Goal: Task Accomplishment & Management: Use online tool/utility

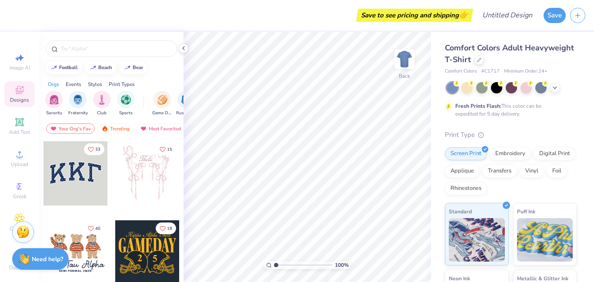
click at [152, 185] on div at bounding box center [147, 173] width 64 height 64
click at [463, 84] on div at bounding box center [467, 87] width 11 height 11
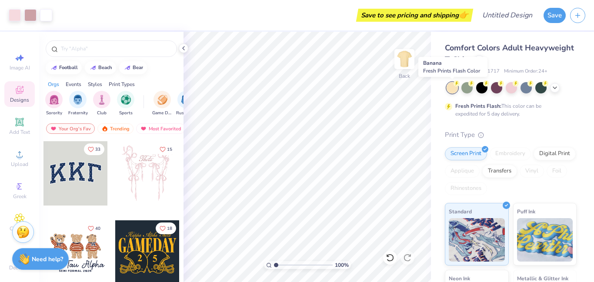
click at [457, 85] on circle at bounding box center [457, 84] width 6 height 6
click at [510, 89] on div at bounding box center [511, 86] width 11 height 11
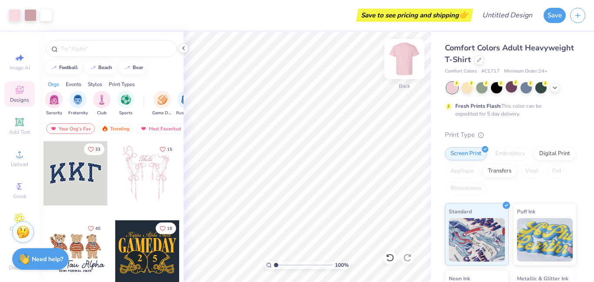
click at [407, 74] on div at bounding box center [405, 59] width 40 height 40
click at [406, 74] on img at bounding box center [404, 59] width 35 height 35
click at [107, 163] on div "Art colors Save to see pricing and shipping 👉 Design Title Save Image AI Design…" at bounding box center [297, 141] width 594 height 282
click at [75, 183] on div at bounding box center [76, 173] width 64 height 64
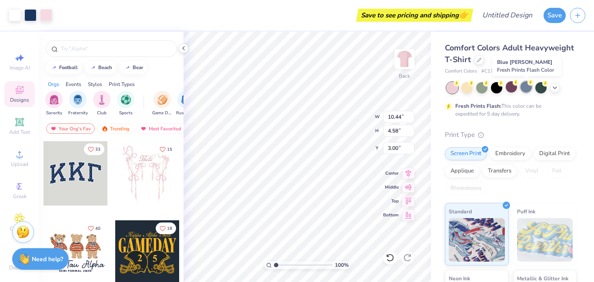
click at [526, 85] on div at bounding box center [526, 86] width 11 height 11
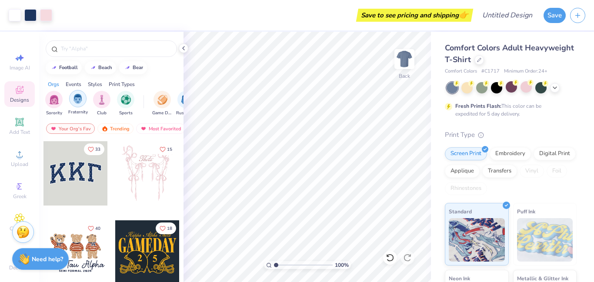
click at [78, 100] on img "filter for Fraternity" at bounding box center [78, 99] width 10 height 10
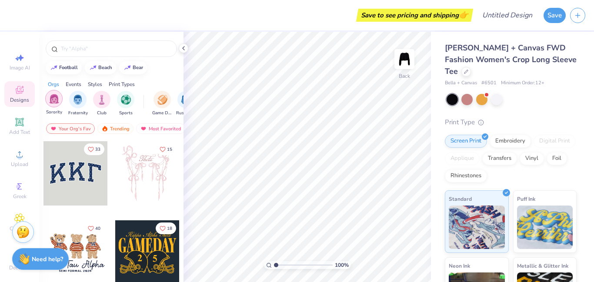
click at [55, 97] on img "filter for Sorority" at bounding box center [54, 99] width 10 height 10
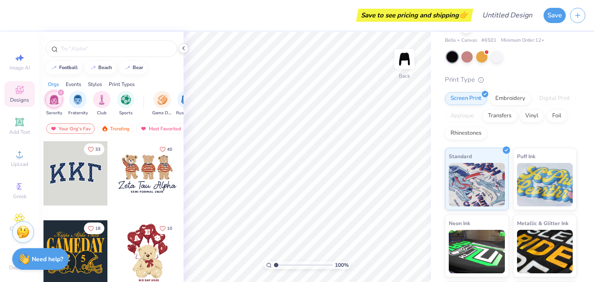
scroll to position [54, 0]
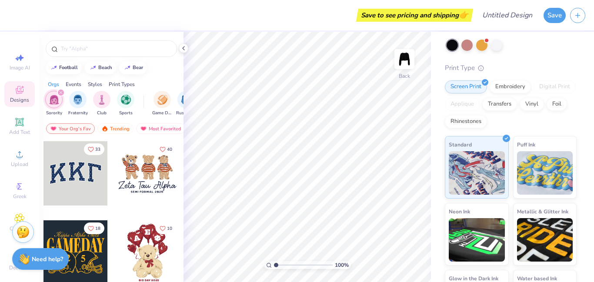
click at [496, 40] on div at bounding box center [496, 45] width 11 height 11
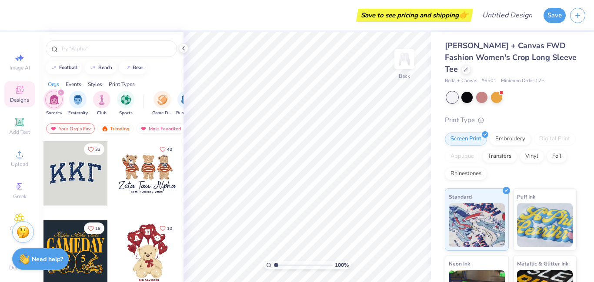
scroll to position [0, 0]
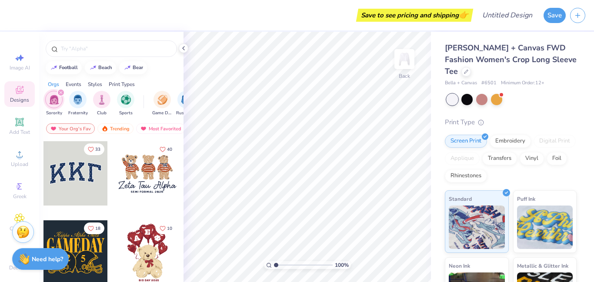
click at [87, 166] on div at bounding box center [76, 173] width 64 height 64
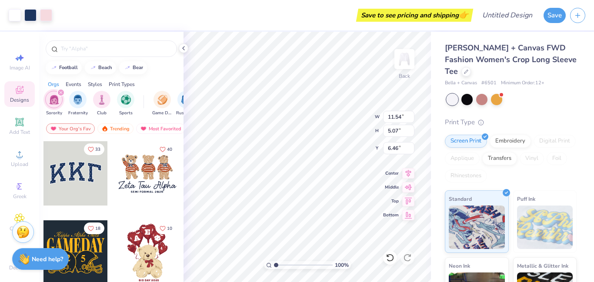
type input "6.46"
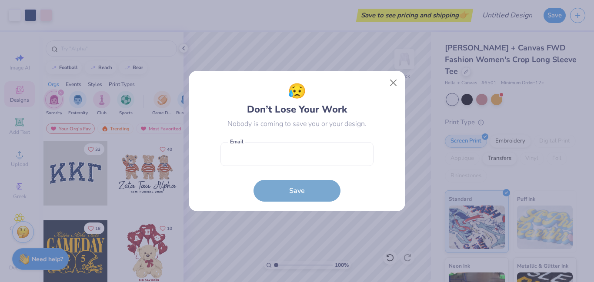
click at [305, 131] on div "😥 Don’t Lose Your Work Nobody is coming to save you or your design. Email is a …" at bounding box center [297, 141] width 153 height 121
click at [275, 25] on div "😥 Don’t Lose Your Work Nobody is coming to save you or your design. Email is a …" at bounding box center [297, 141] width 594 height 282
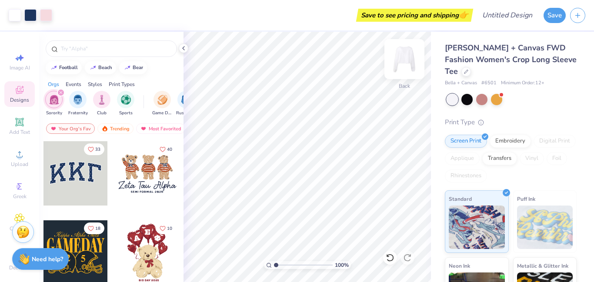
click at [408, 59] on img at bounding box center [404, 59] width 35 height 35
click at [123, 99] on img "filter for Sports" at bounding box center [126, 99] width 10 height 10
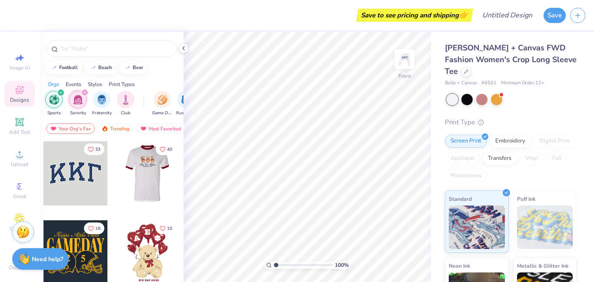
scroll to position [178, 0]
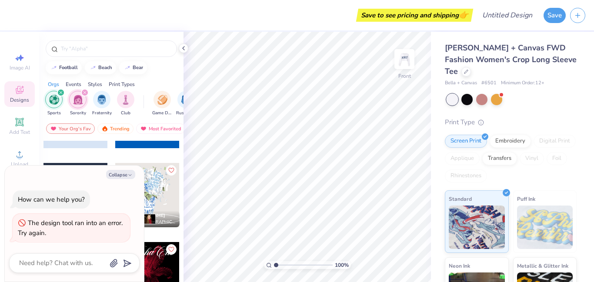
scroll to position [60, 0]
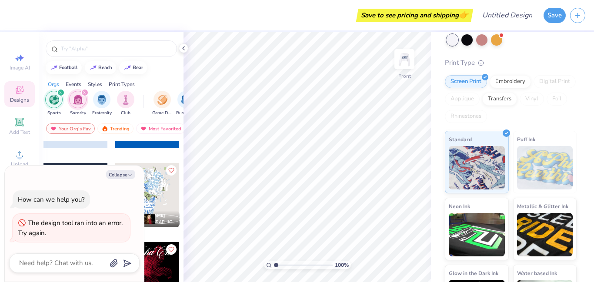
click at [87, 193] on div "How can we help you?" at bounding box center [51, 200] width 77 height 19
click at [85, 151] on div at bounding box center [75, 123] width 65 height 79
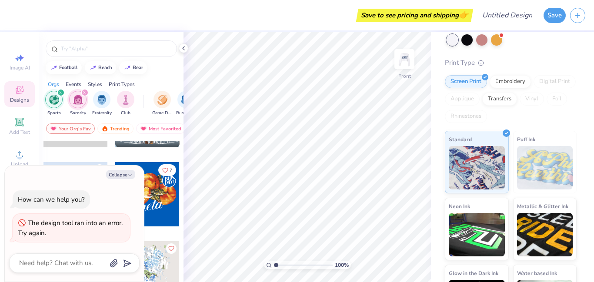
scroll to position [593, 0]
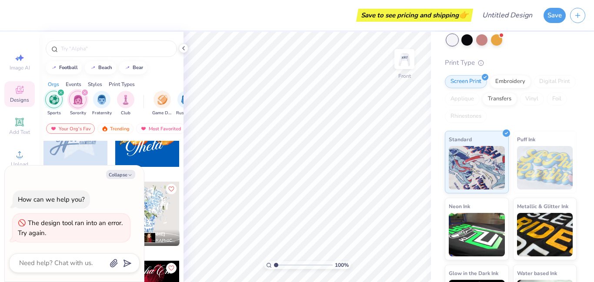
click at [94, 152] on div at bounding box center [76, 135] width 64 height 64
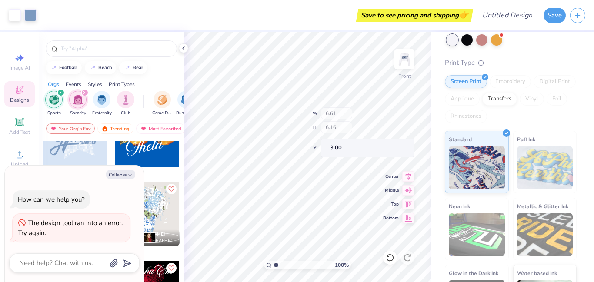
click at [431, 96] on div "Bella + Canvas FWD Fashion Women's Crop Long Sleeve Tee Bella + Canvas # 6501 M…" at bounding box center [512, 150] width 163 height 356
type textarea "x"
type input "6.40"
click at [408, 54] on img at bounding box center [404, 59] width 35 height 35
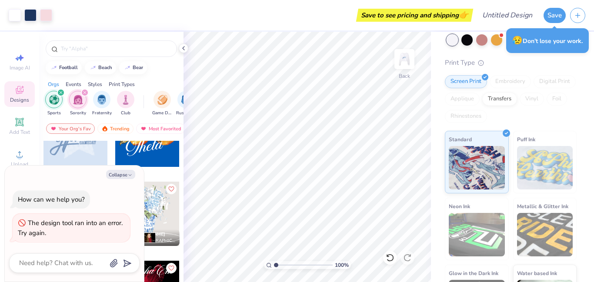
click at [103, 84] on div "Orgs Events Styles Print Types" at bounding box center [111, 82] width 144 height 12
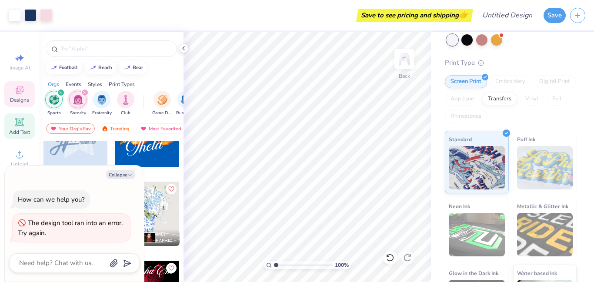
click at [16, 118] on icon at bounding box center [19, 122] width 8 height 8
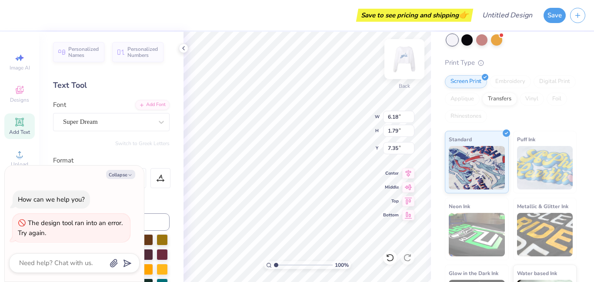
click at [409, 62] on img at bounding box center [404, 59] width 35 height 35
click at [163, 158] on div "Format" at bounding box center [111, 161] width 117 height 10
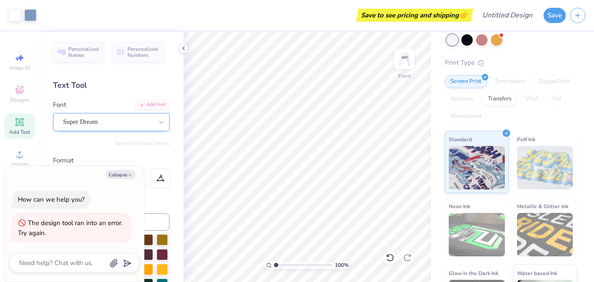
click at [150, 118] on div "Super Dream" at bounding box center [107, 121] width 91 height 13
click at [150, 118] on div "Super Dream" at bounding box center [108, 122] width 90 height 10
type textarea "x"
type input "p"
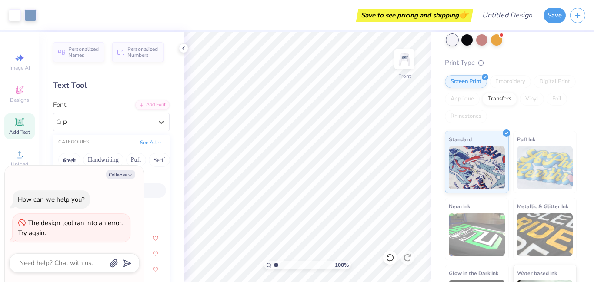
type textarea "x"
type input "preppy"
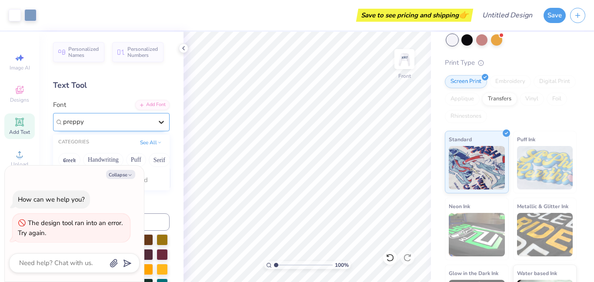
click at [161, 121] on icon at bounding box center [161, 122] width 9 height 9
type textarea "x"
click at [161, 121] on icon at bounding box center [161, 122] width 9 height 9
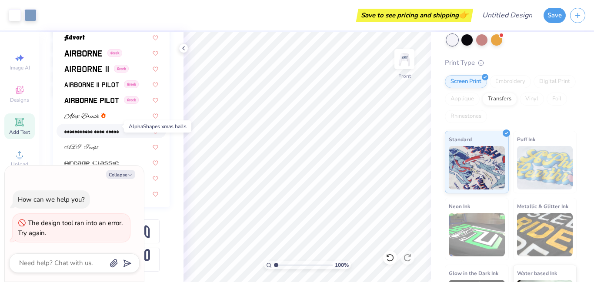
scroll to position [139, 0]
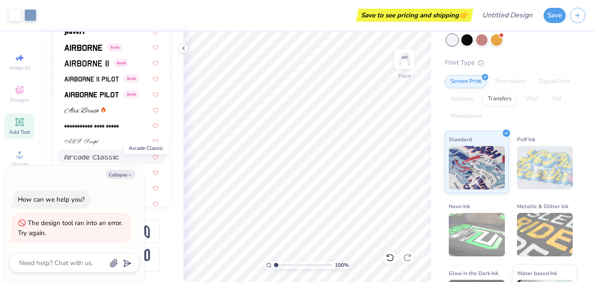
click at [118, 165] on div at bounding box center [112, 172] width 110 height 14
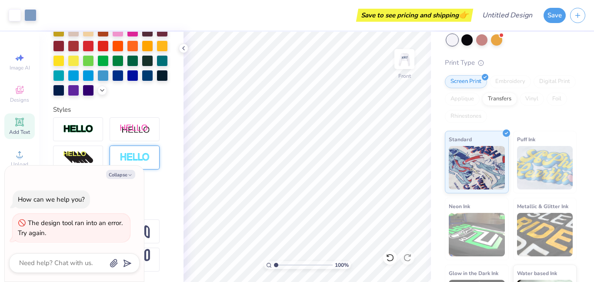
click at [113, 115] on div "Styles" at bounding box center [111, 152] width 117 height 94
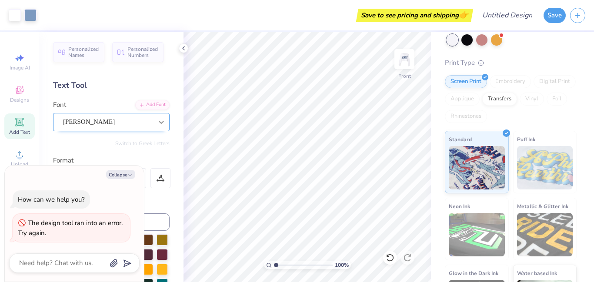
click at [163, 121] on icon at bounding box center [161, 122] width 5 height 3
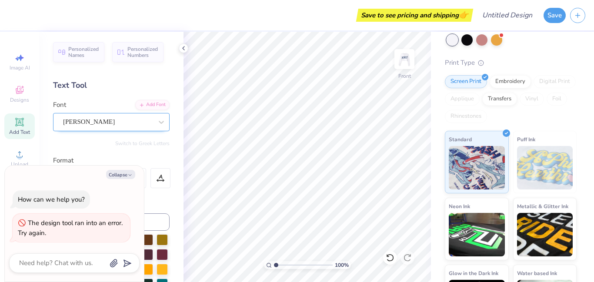
click at [96, 125] on div "[PERSON_NAME]" at bounding box center [107, 121] width 91 height 13
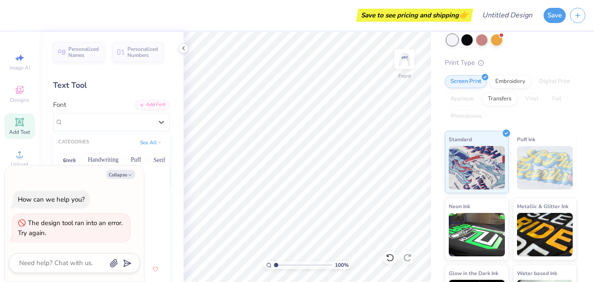
click at [19, 126] on icon at bounding box center [19, 122] width 10 height 10
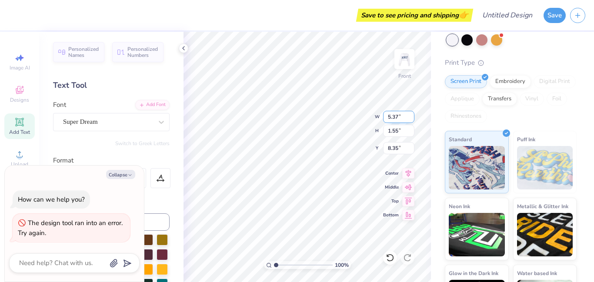
type textarea "x"
type textarea "TEaXT"
type textarea "x"
type textarea "TEaXaT"
type textarea "x"
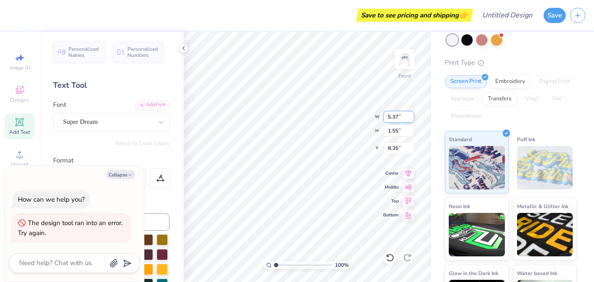
scroll to position [0, 1]
type textarea "TEaXaaT"
type textarea "x"
type textarea "TEaXaaaT"
type textarea "x"
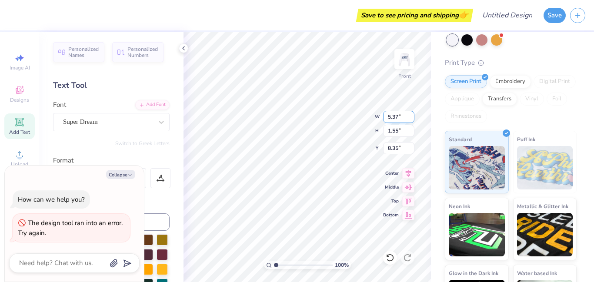
scroll to position [0, 1]
type textarea "TEaXaaaaT"
type textarea "x"
type textarea "TEaXaaaT"
type textarea "x"
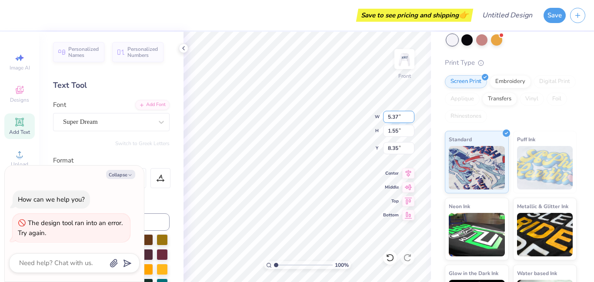
type textarea "TEaXaT"
type textarea "x"
type textarea "TEaXT"
type textarea "x"
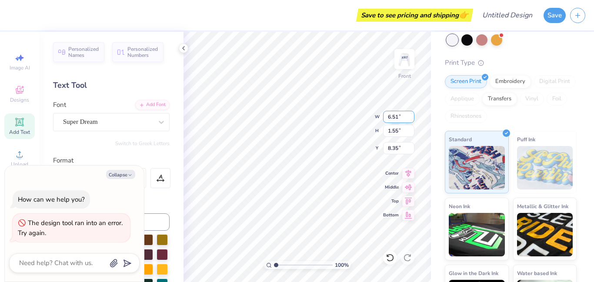
type input "6.51"
type textarea "TEapreppXT"
type textarea "x"
type textarea "TEapreXT"
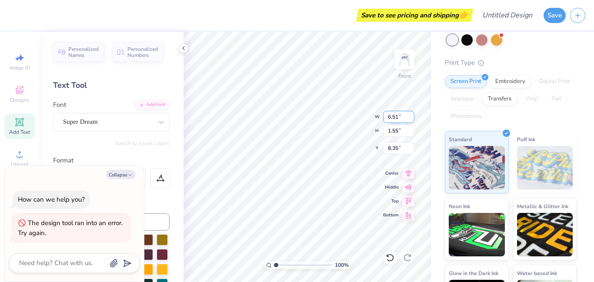
type textarea "x"
type textarea "TEapXT"
type textarea "x"
type textarea "TEaXT"
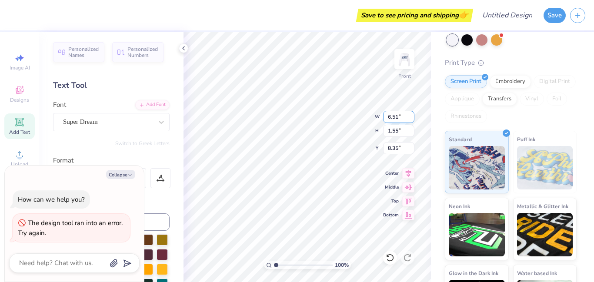
type textarea "x"
type textarea "TEXT"
type textarea "x"
type textarea "TXT"
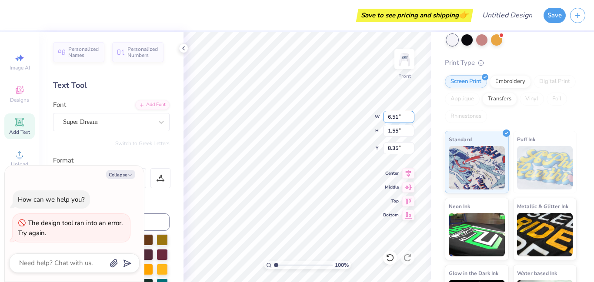
type textarea "x"
type textarea "XT"
click at [9, 127] on div "Add Text" at bounding box center [19, 127] width 30 height 26
click at [474, 18] on div "Save to see pricing and shipping 👉 Design Title Save" at bounding box center [297, 15] width 594 height 30
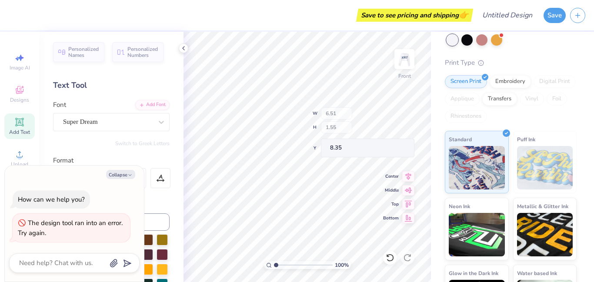
click at [474, 18] on div "Save to see pricing and shipping 👉 Design Title Save" at bounding box center [297, 15] width 594 height 30
click at [335, 112] on input "6.51" at bounding box center [336, 113] width 31 height 12
type textarea "x"
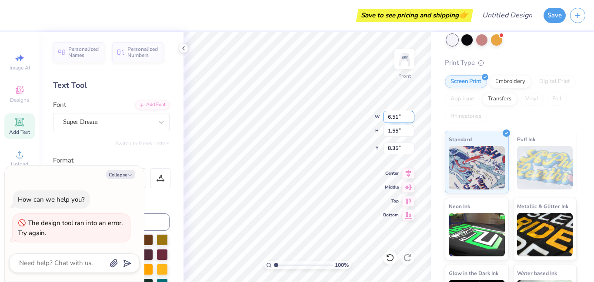
type input "5.37"
click at [399, 133] on input "1.55" at bounding box center [398, 131] width 31 height 12
click at [391, 149] on input "8.35" at bounding box center [398, 148] width 31 height 12
click at [397, 171] on span "Center" at bounding box center [391, 172] width 16 height 6
type textarea "TEXdT"
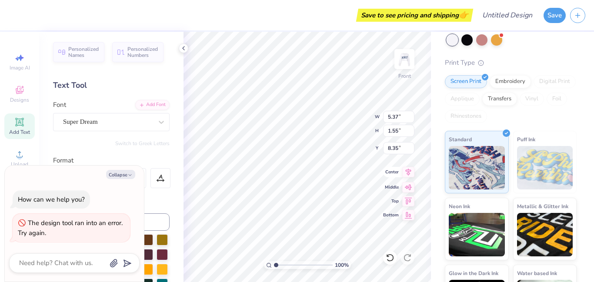
type textarea "x"
type textarea "TEXddT"
type textarea "x"
type textarea "TEXdT"
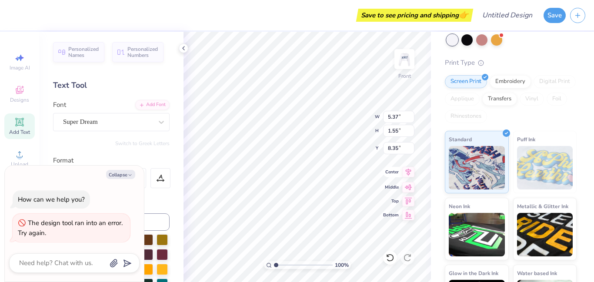
type textarea "x"
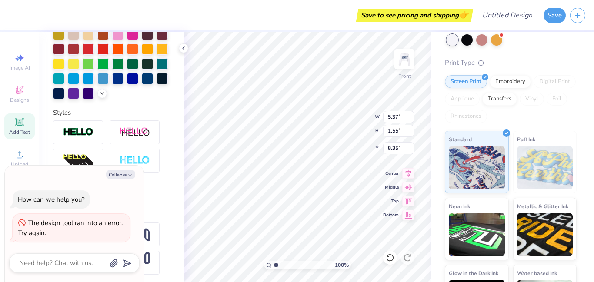
scroll to position [224, 0]
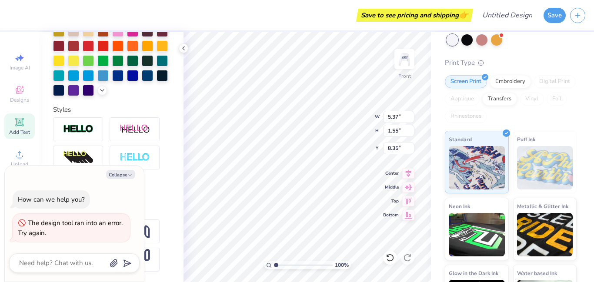
click at [131, 164] on div at bounding box center [135, 158] width 50 height 24
click at [119, 34] on div at bounding box center [117, 30] width 11 height 11
type textarea "TEXdpT"
type textarea "x"
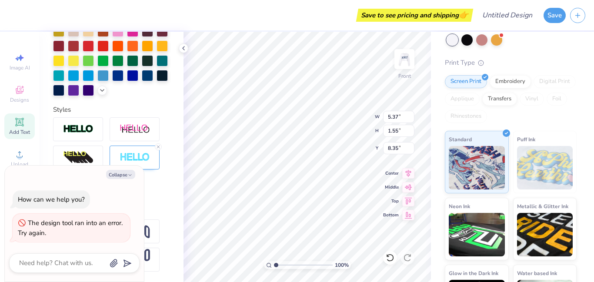
scroll to position [0, 1]
type textarea "TEXdT"
type textarea "x"
type textarea "TEXT"
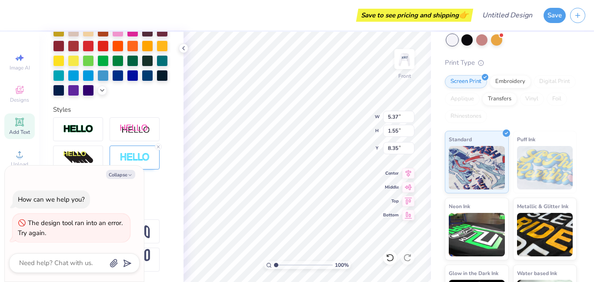
type textarea "x"
type textarea "T"
type textarea "x"
type textarea "T"
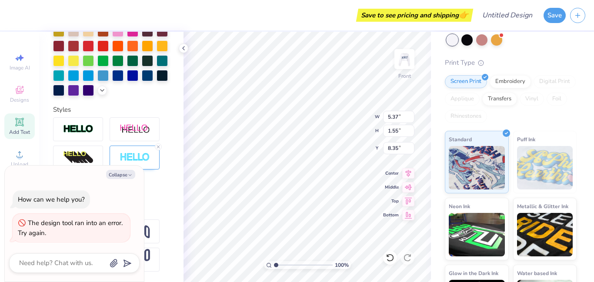
type textarea "x"
type textarea "Tp"
type textarea "x"
type textarea "Tp"
type textarea "x"
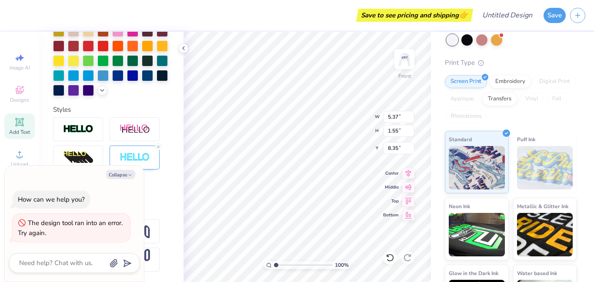
type textarea "p"
type textarea "x"
type textarea "p"
type textarea "x"
type textarea "pr"
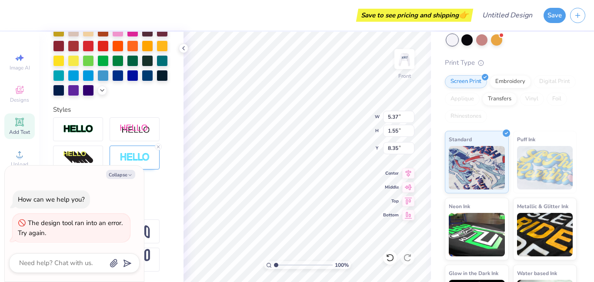
type textarea "x"
type textarea "pre"
type textarea "x"
type textarea "prep"
type textarea "x"
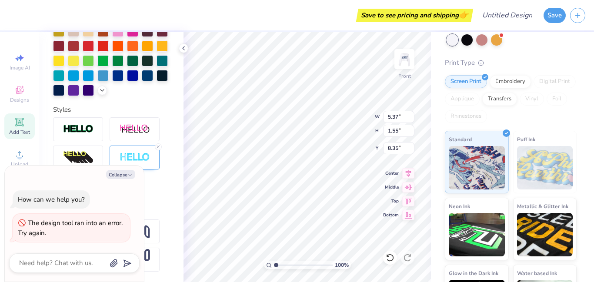
type textarea "prepp"
type textarea "x"
type textarea "preppy"
type textarea "x"
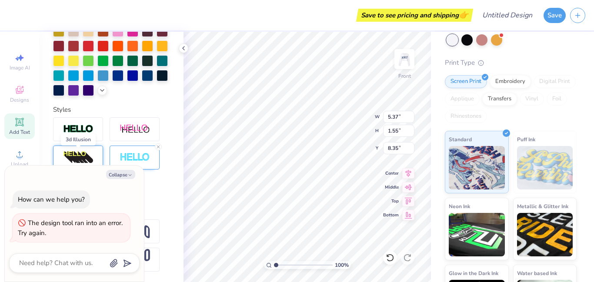
type textarea "preppy"
click at [77, 158] on img at bounding box center [78, 158] width 30 height 14
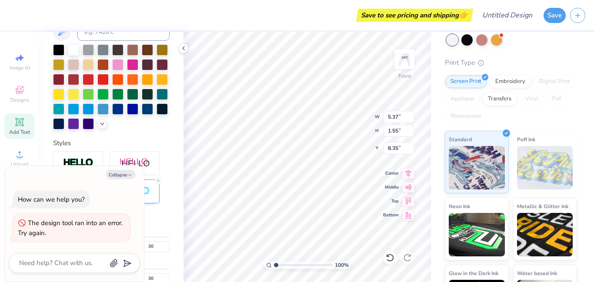
scroll to position [257, 0]
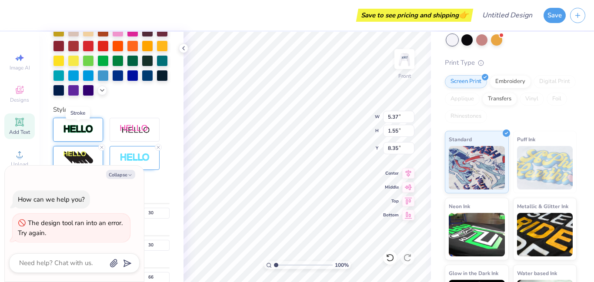
click at [89, 134] on img at bounding box center [78, 129] width 30 height 10
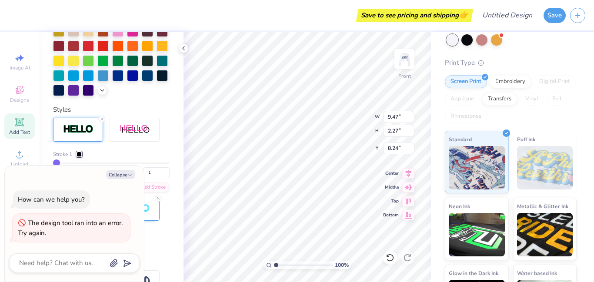
scroll to position [0, 0]
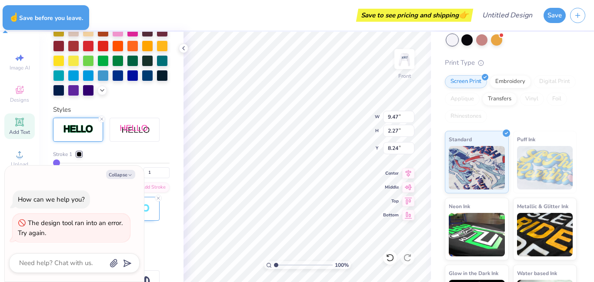
type textarea "x"
